Goal: Navigation & Orientation: Find specific page/section

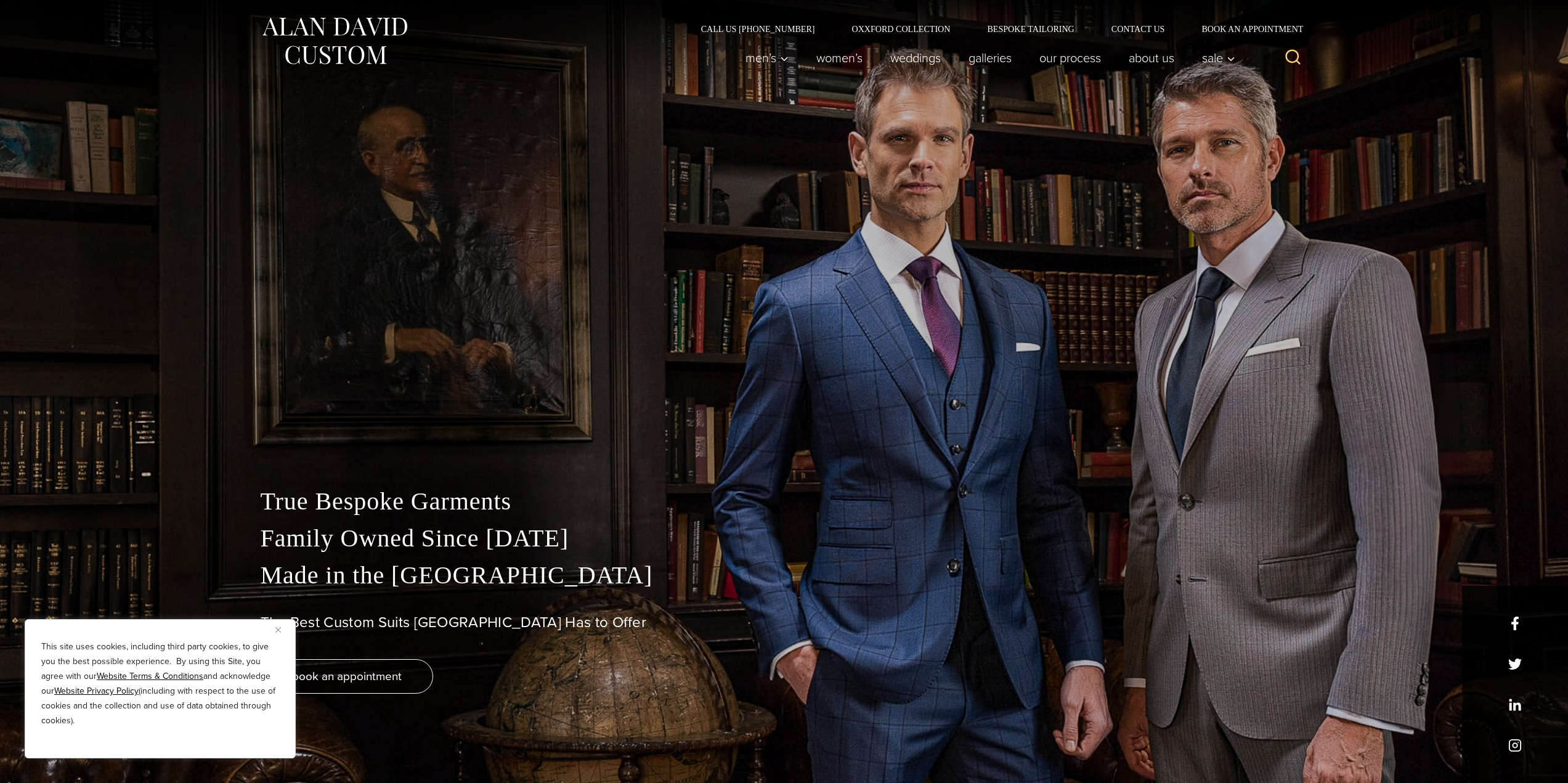
click at [275, 634] on div "This site uses cookies, including third party cookies, to give you the best pos…" at bounding box center [160, 688] width 271 height 139
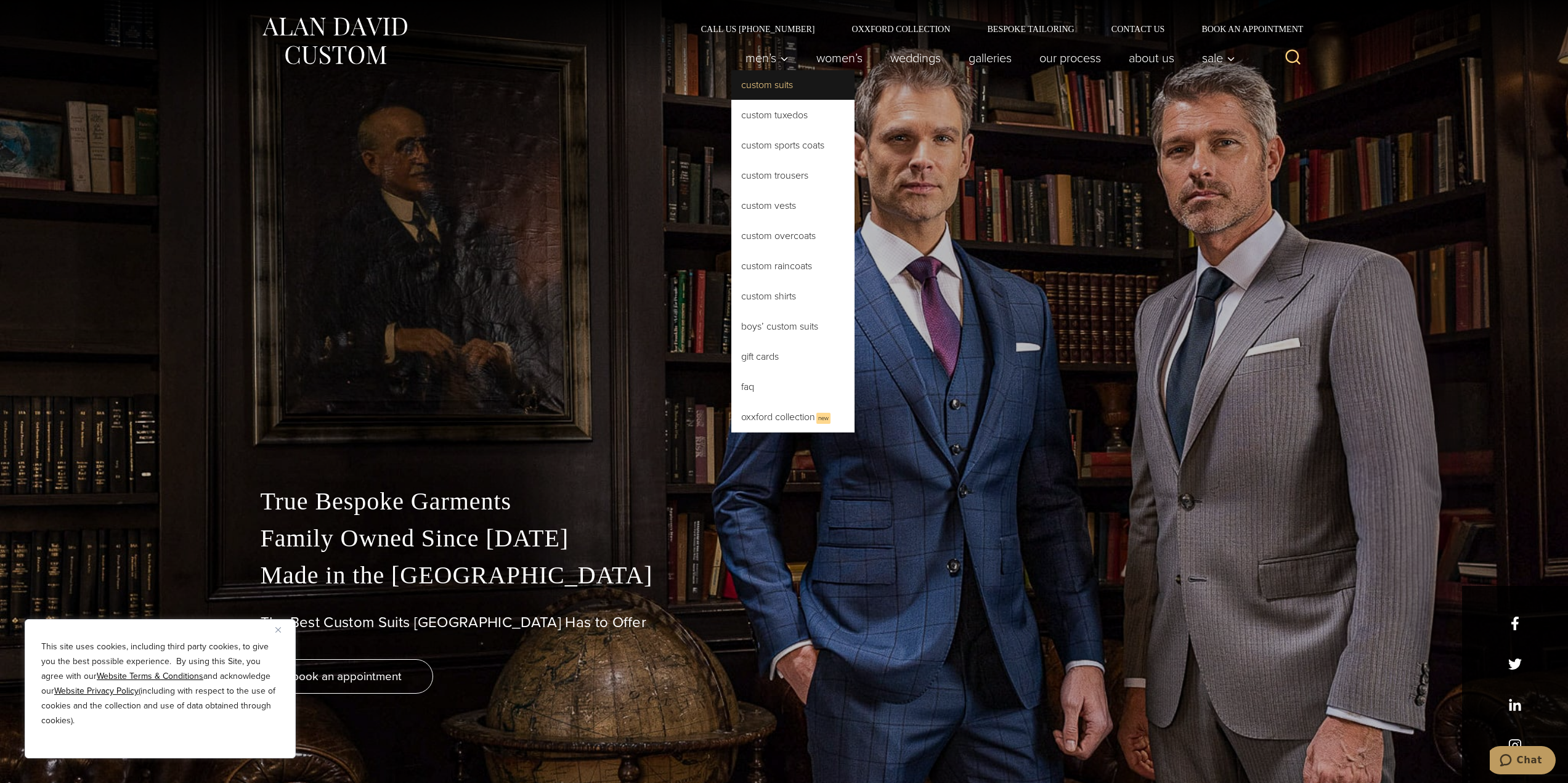
click at [772, 88] on link "Custom Suits" at bounding box center [793, 85] width 123 height 29
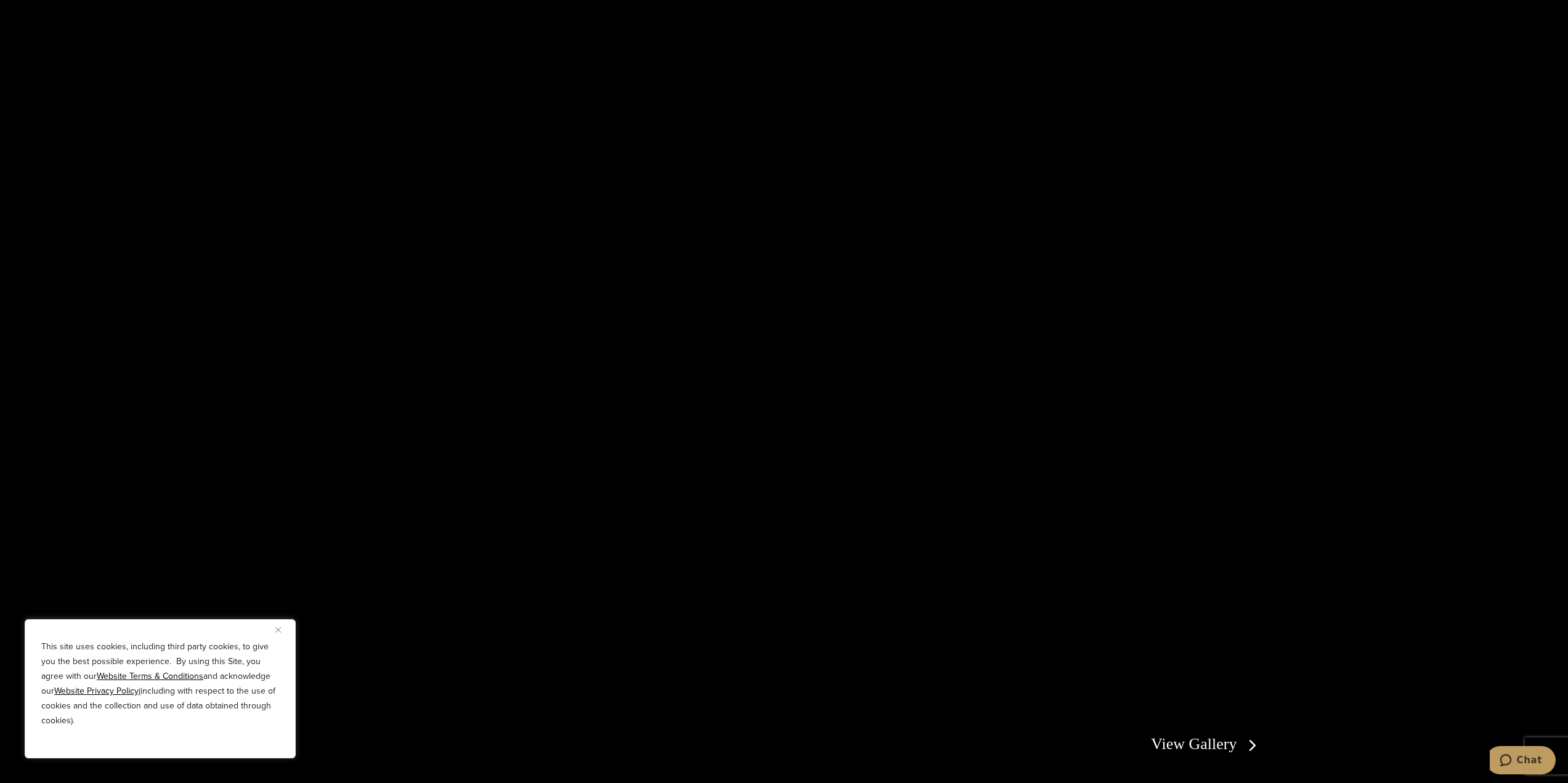
scroll to position [2712, 0]
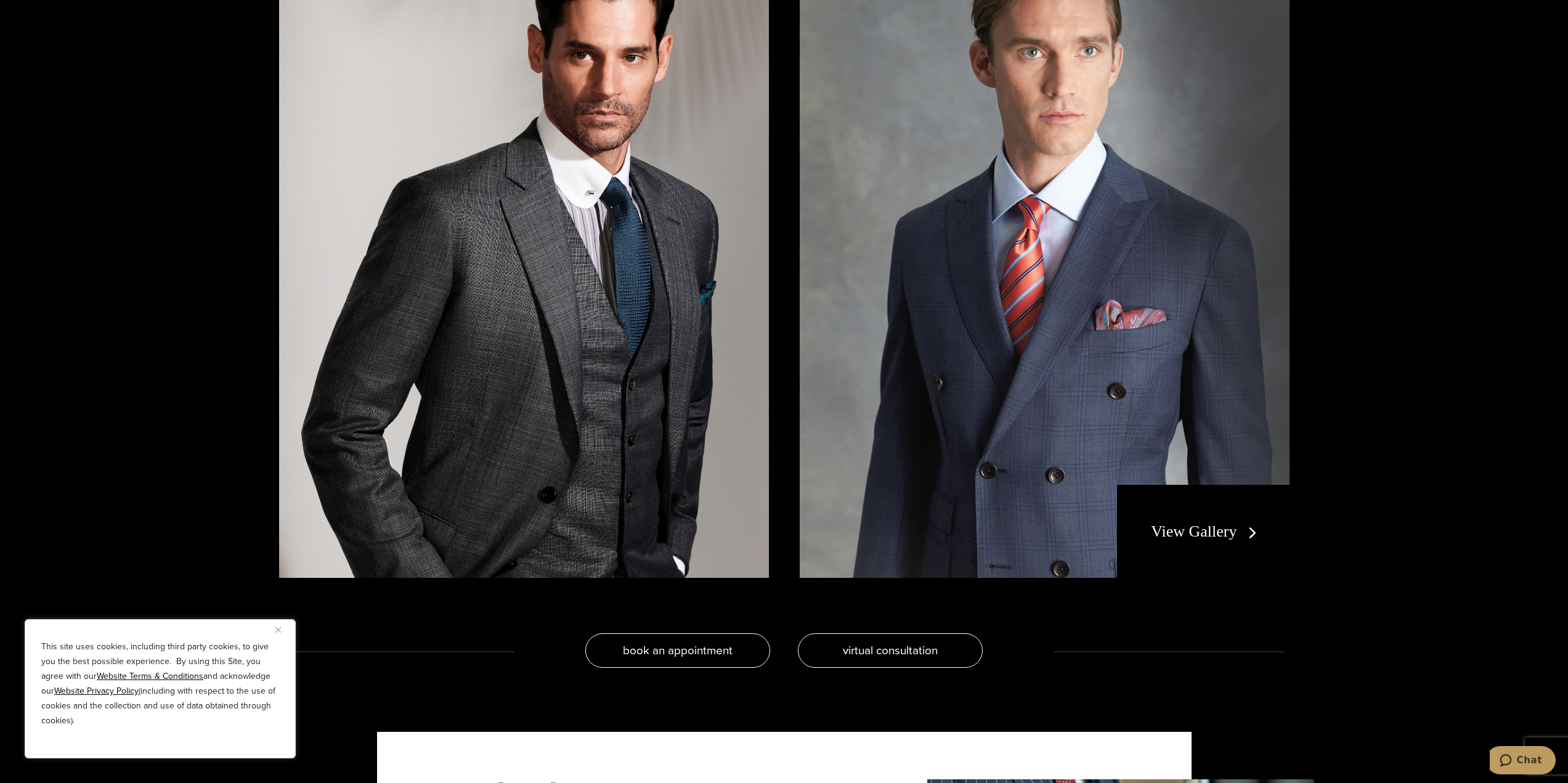
click at [1200, 532] on link "View Gallery" at bounding box center [1207, 532] width 111 height 18
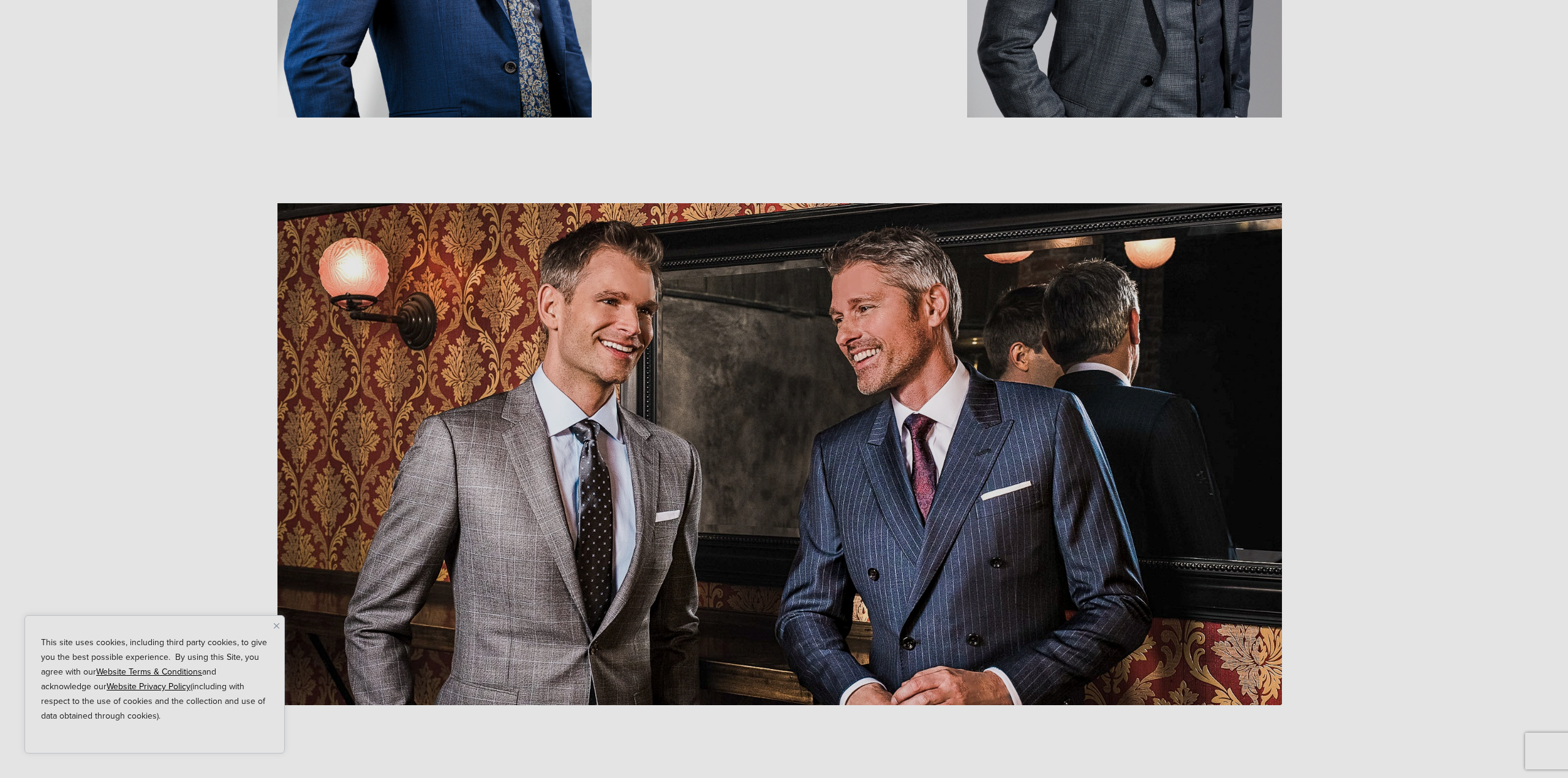
scroll to position [1592, 0]
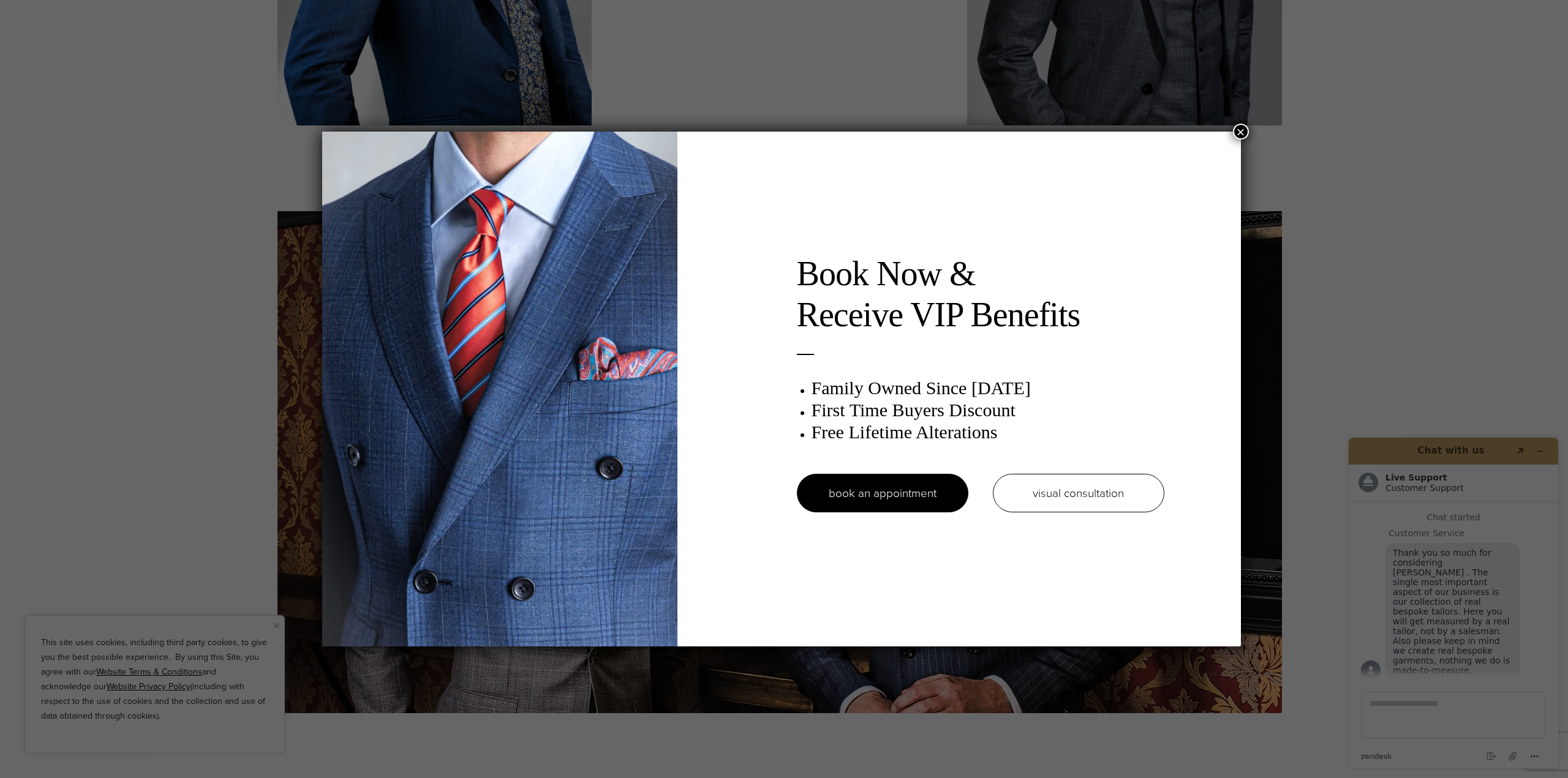
click at [1244, 134] on button "×" at bounding box center [1240, 132] width 16 height 16
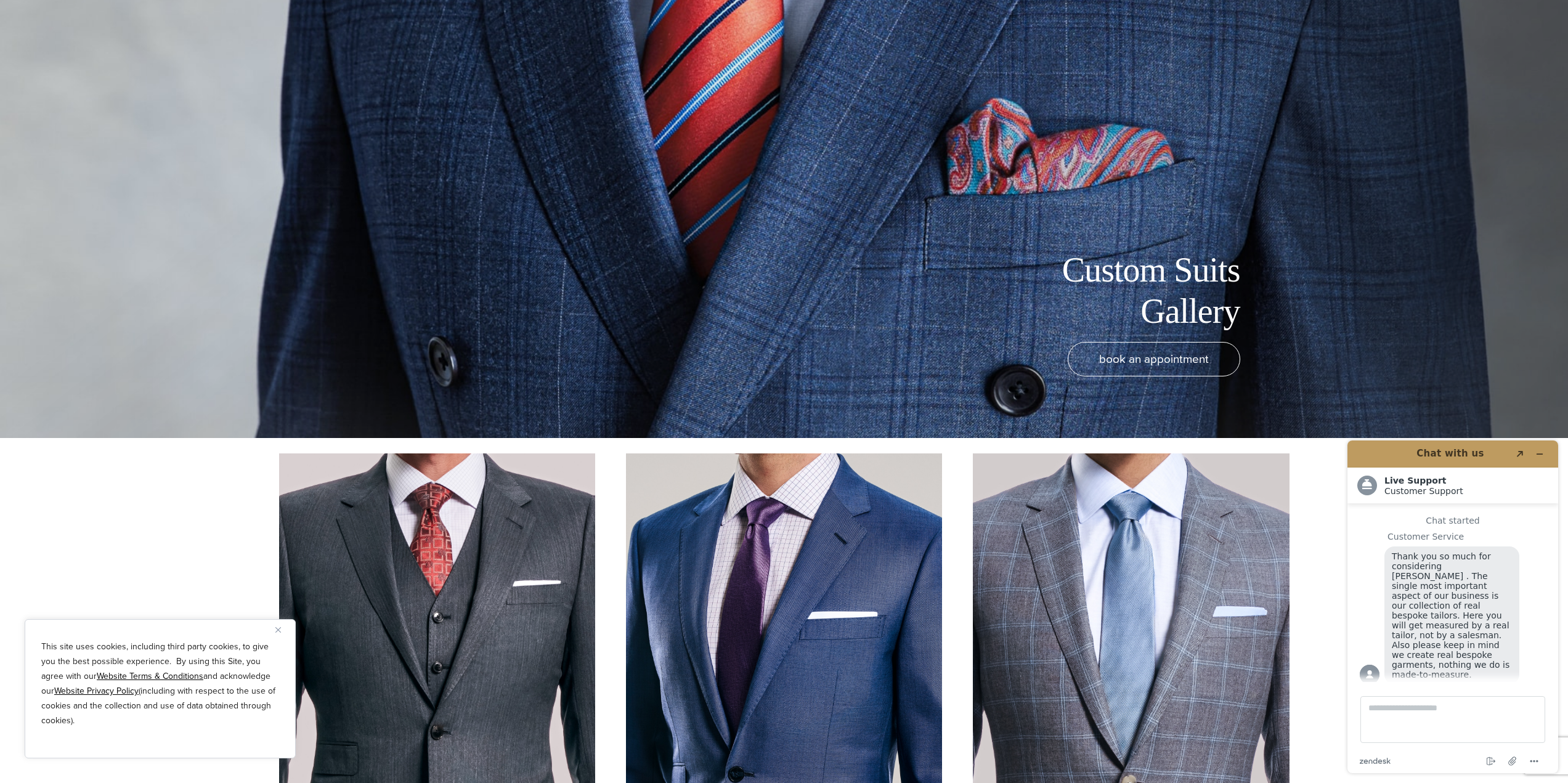
scroll to position [0, 0]
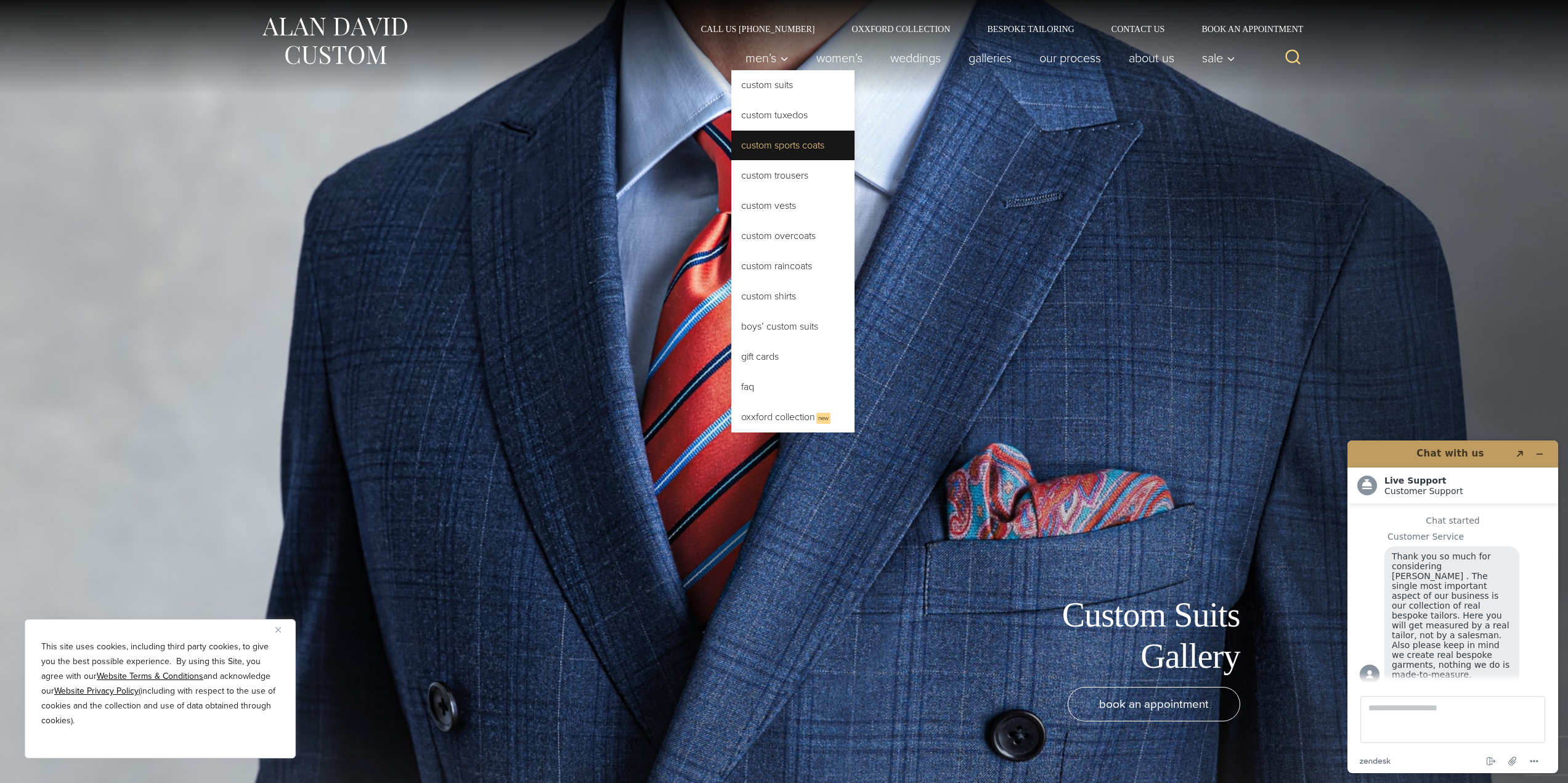
click at [776, 150] on link "Custom Sports Coats" at bounding box center [793, 146] width 123 height 29
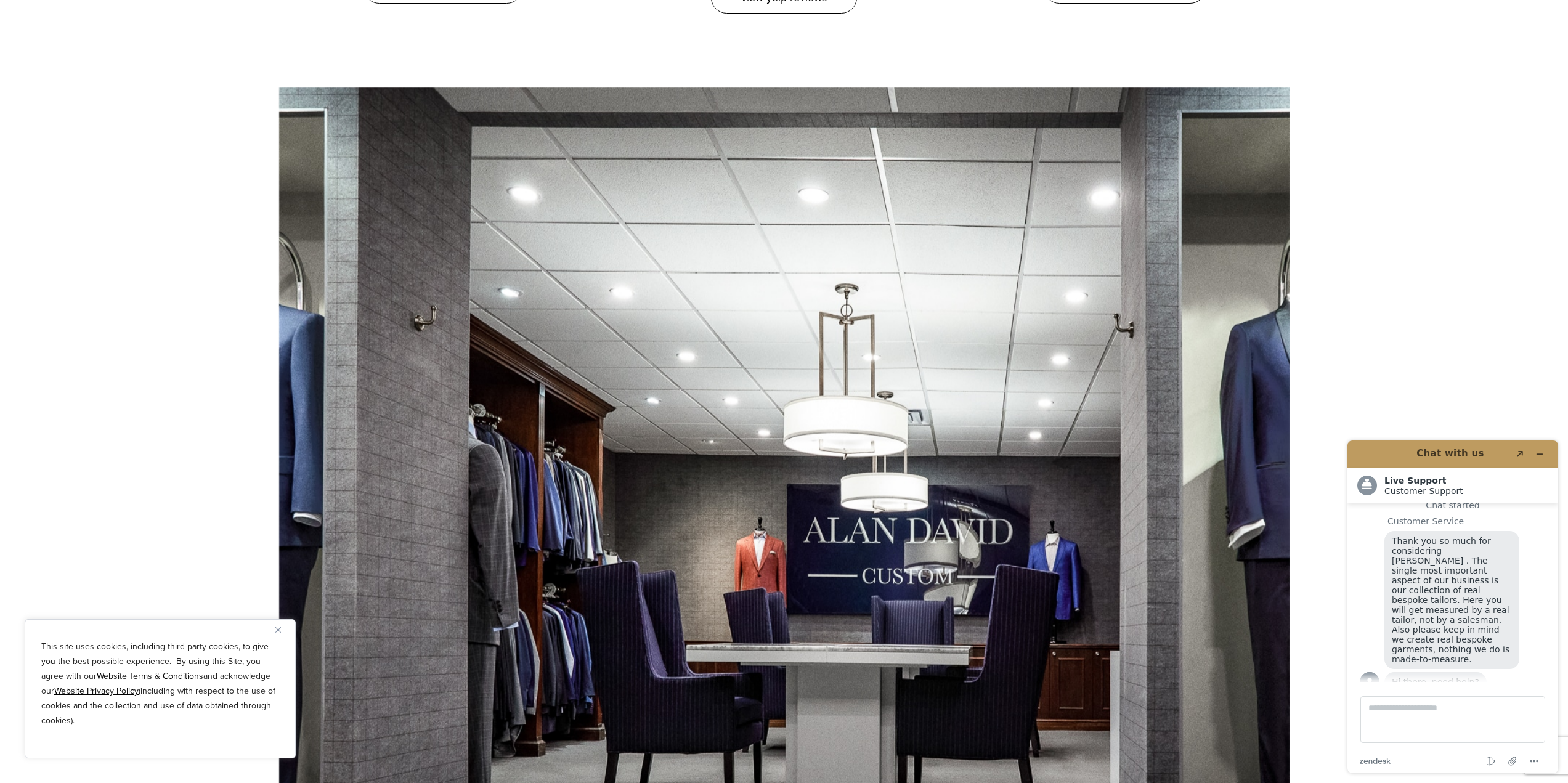
scroll to position [8442, 0]
